Goal: Find specific page/section: Locate item on page

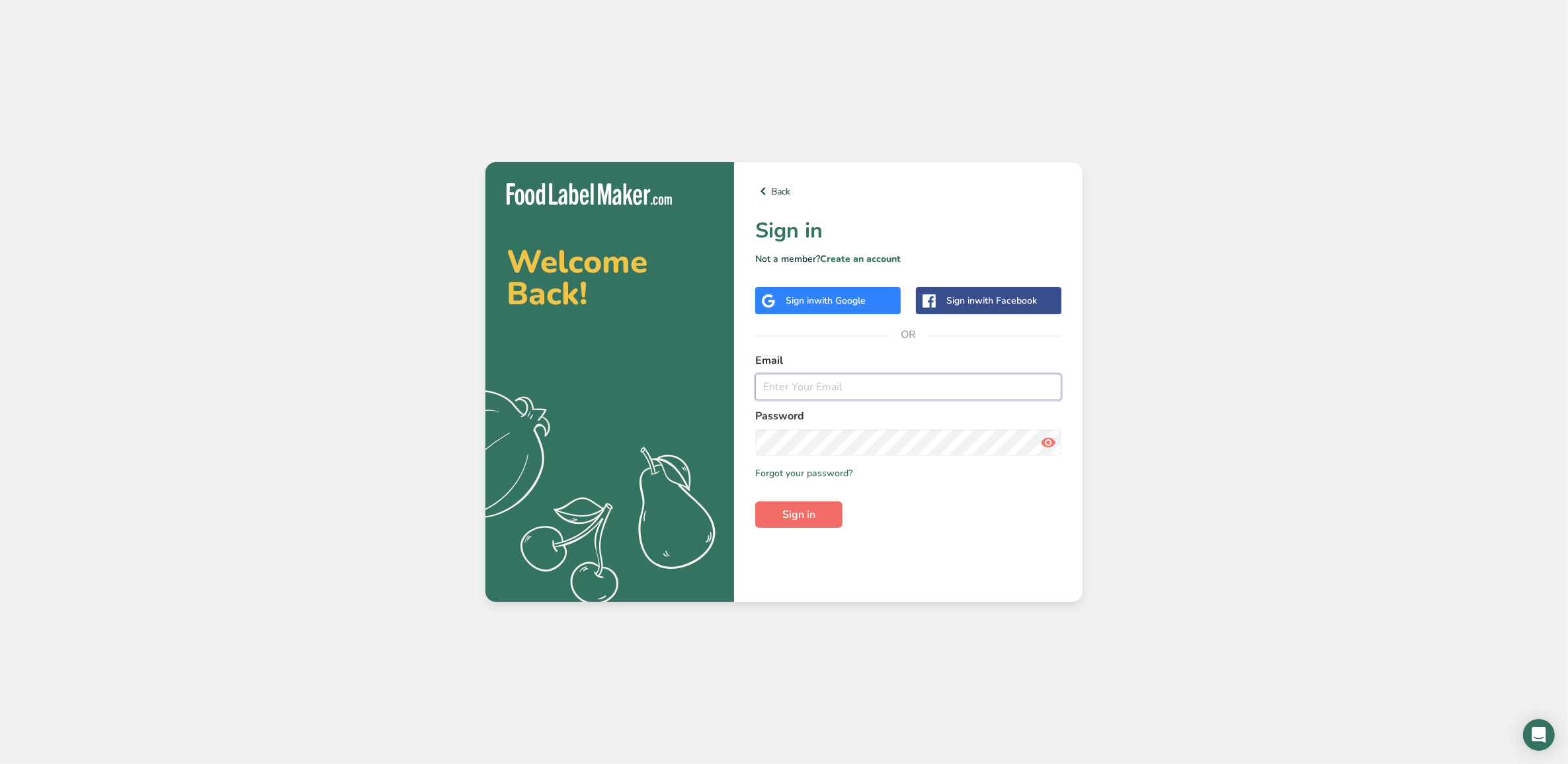
type input "[EMAIL_ADDRESS][DOMAIN_NAME]"
click at [808, 519] on span "Sign in" at bounding box center [798, 514] width 33 height 16
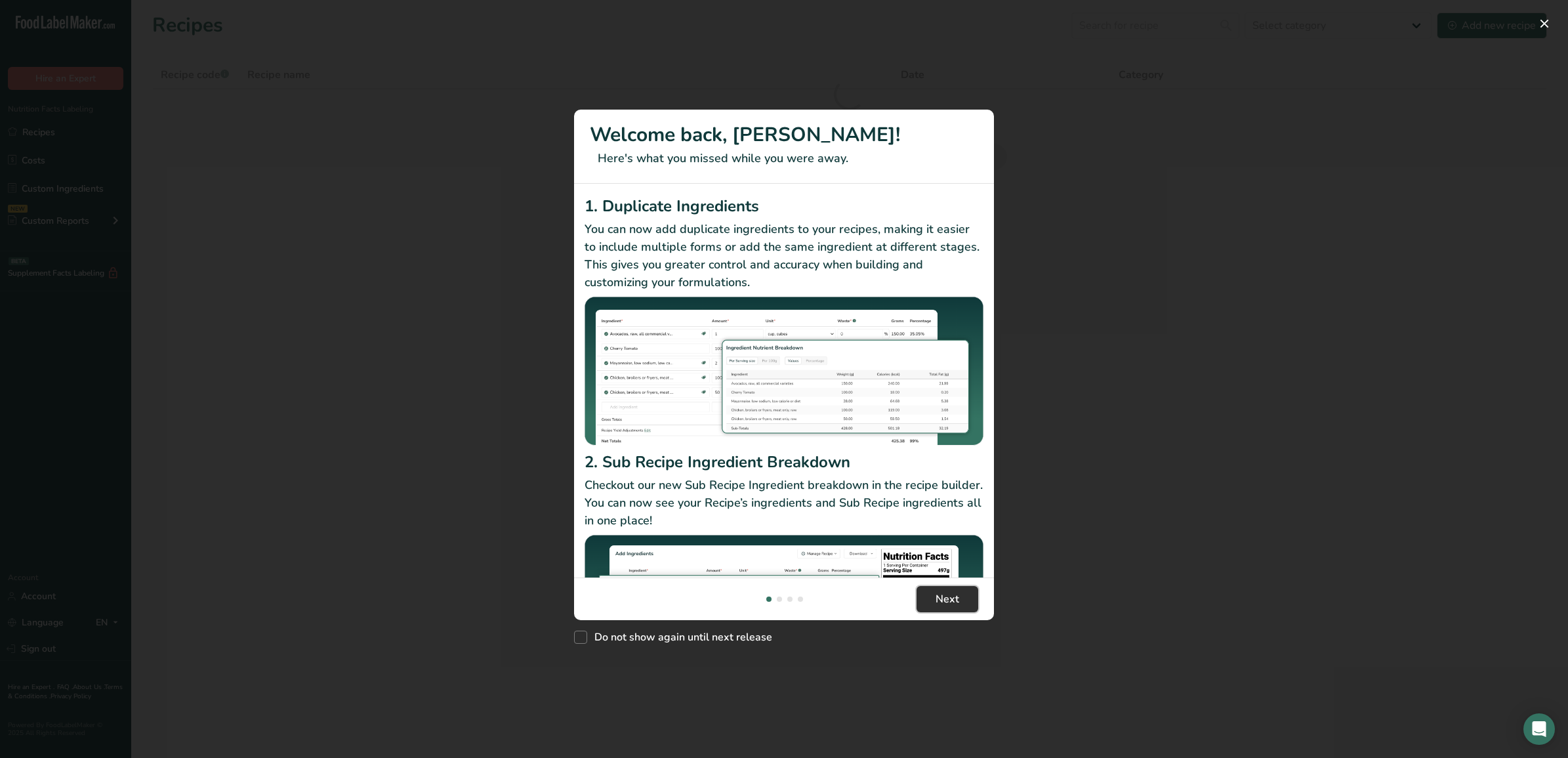
click at [948, 595] on span "Next" at bounding box center [947, 599] width 24 height 16
click at [946, 597] on span "Next" at bounding box center [947, 599] width 24 height 16
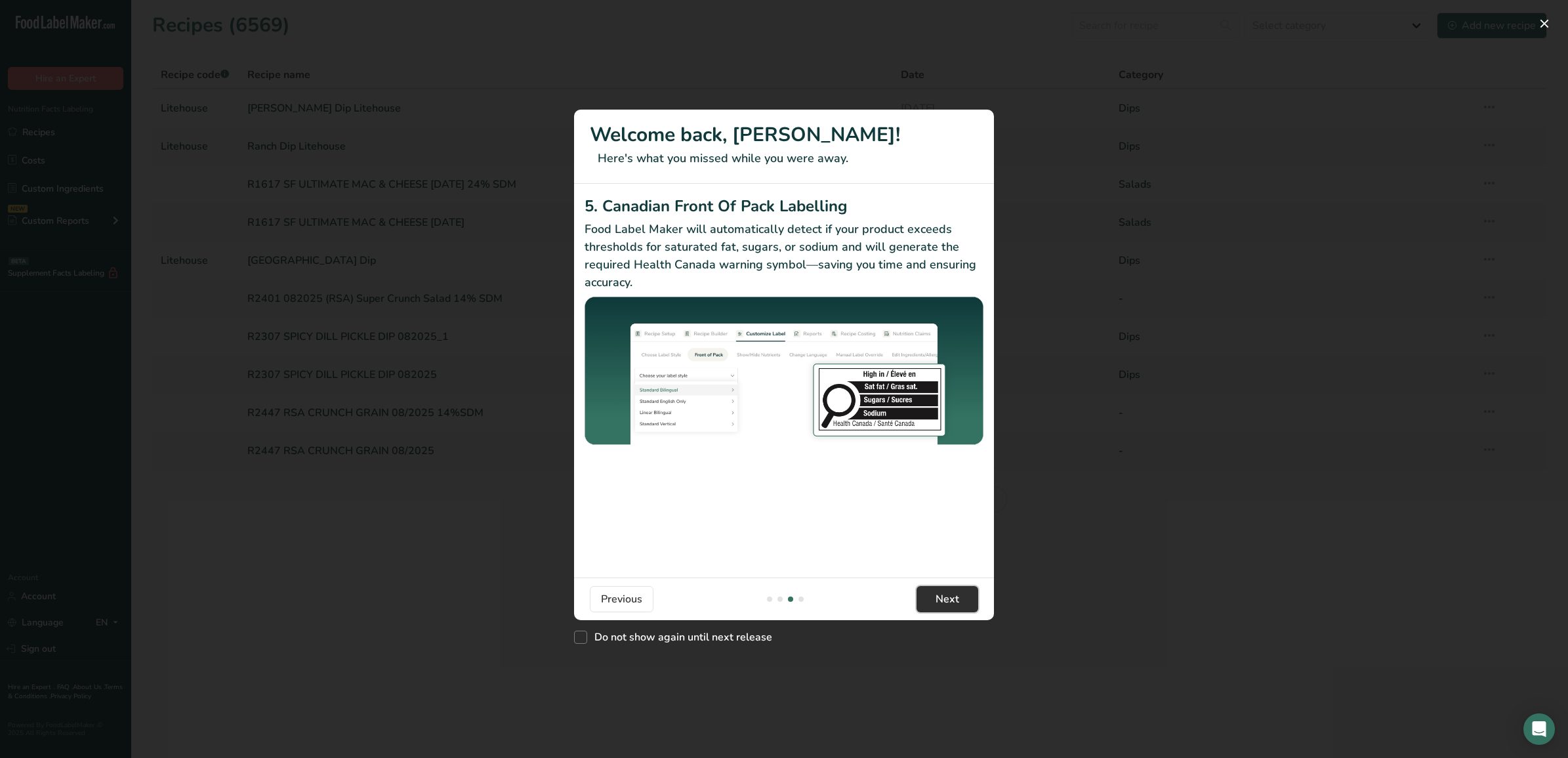
click at [946, 597] on span "Next" at bounding box center [947, 599] width 24 height 16
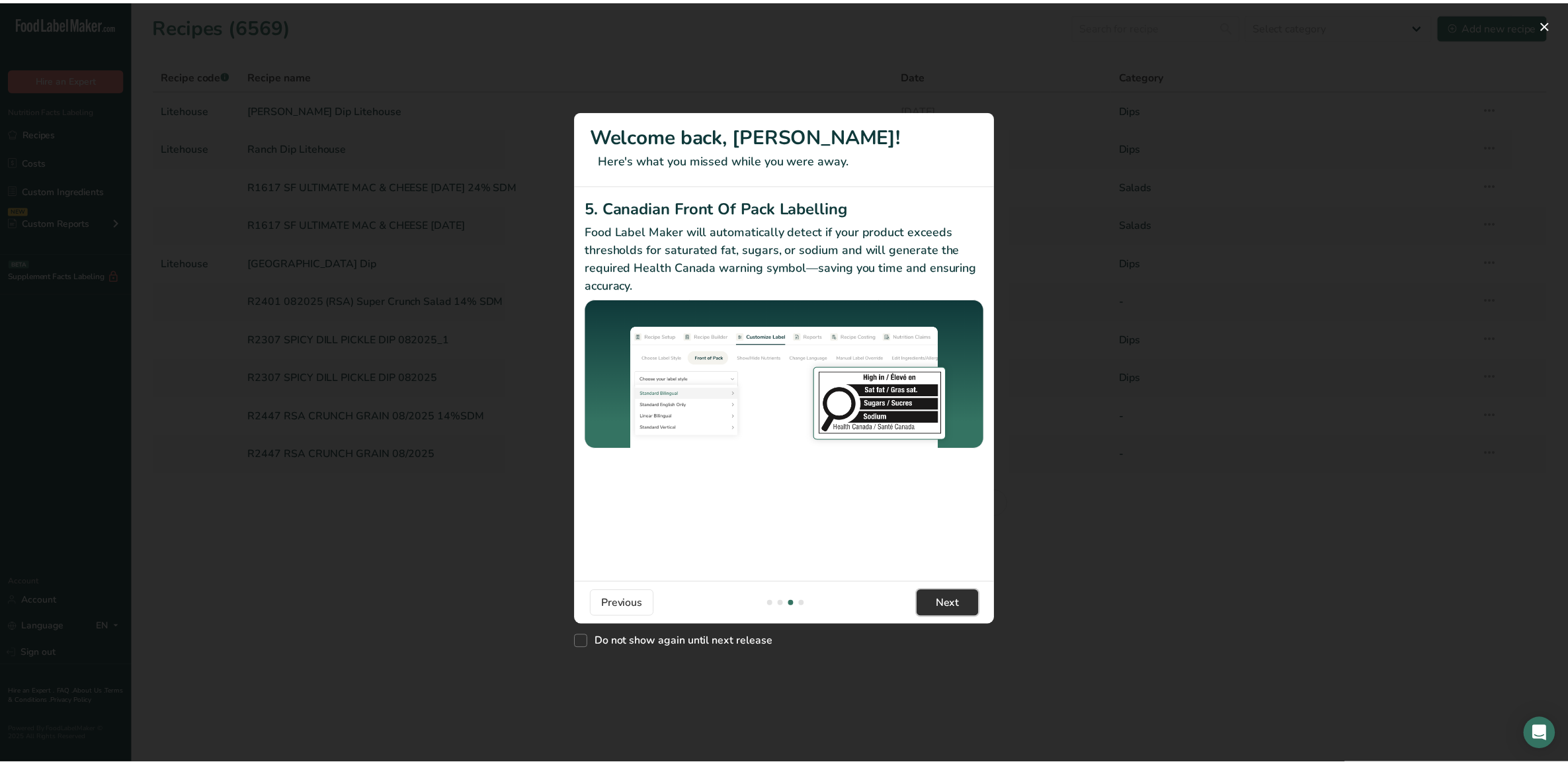
scroll to position [0, 1269]
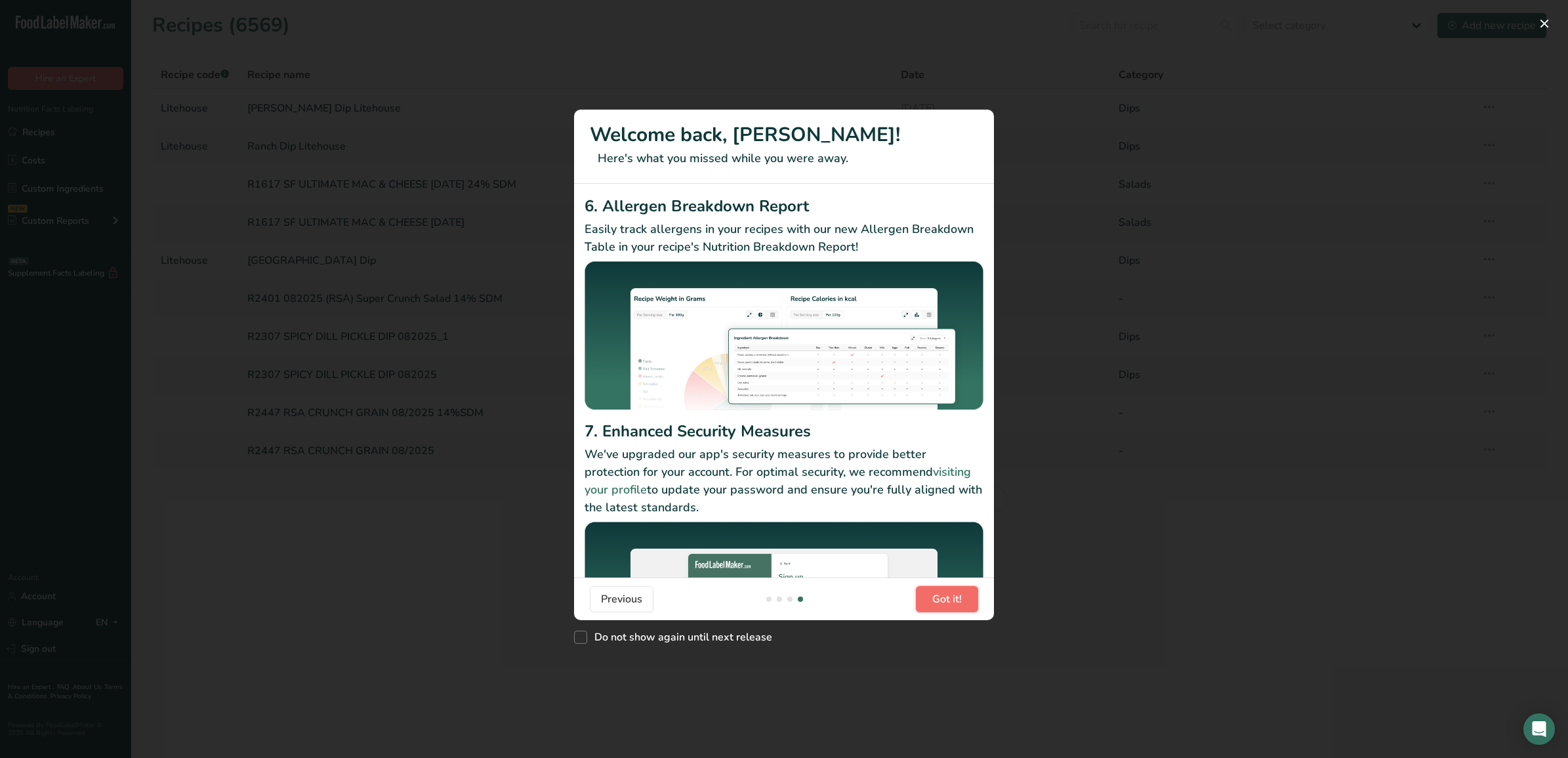
click at [946, 605] on span "Got it!" at bounding box center [947, 599] width 30 height 16
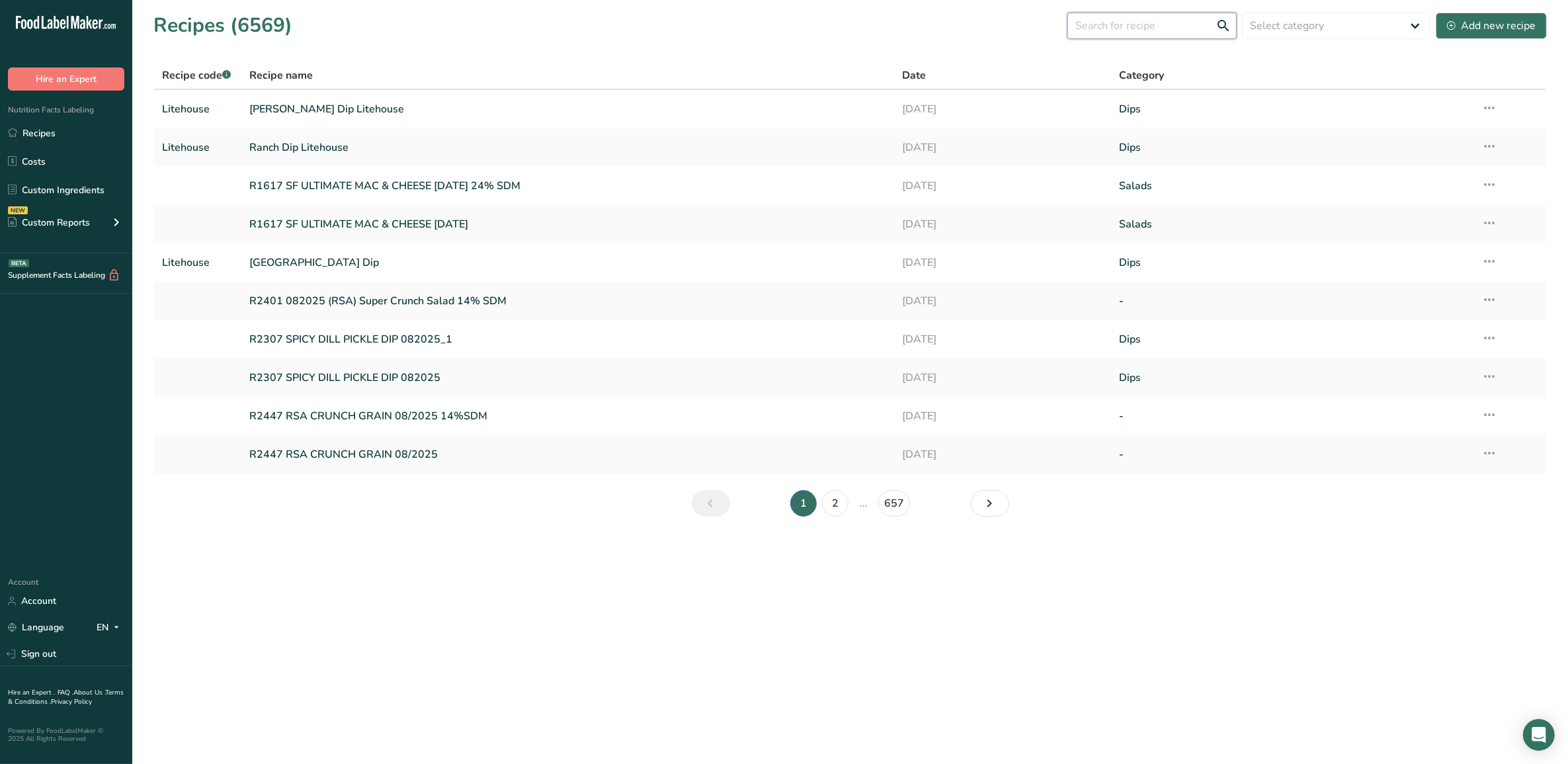
click at [1102, 36] on input "text" at bounding box center [1151, 26] width 169 height 27
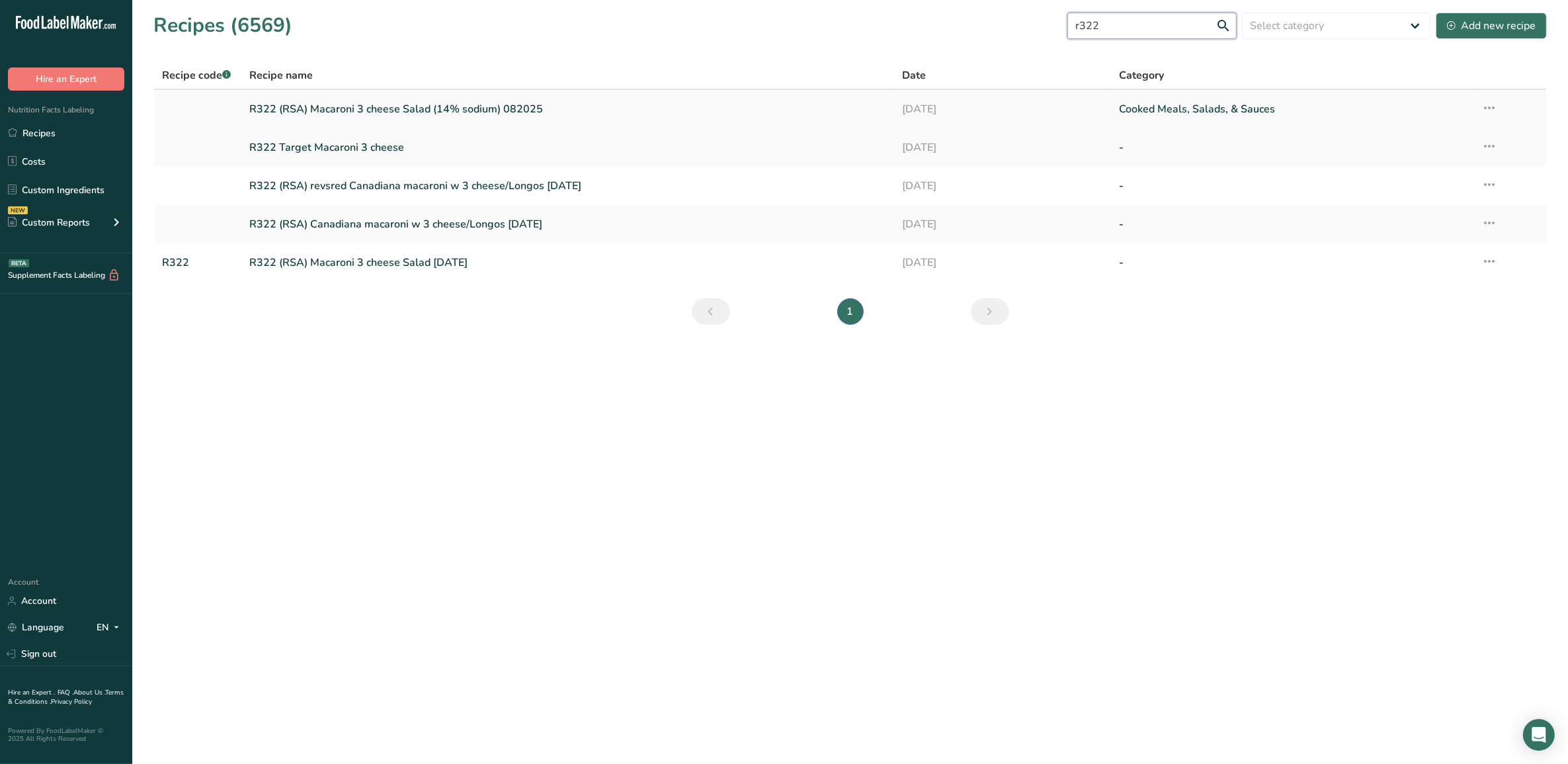
type input "r322"
click at [511, 110] on link "R322 (RSA) Macaroni 3 cheese Salad (14% sodium) 082025" at bounding box center [567, 108] width 636 height 27
